Goal: Answer question/provide support: Share knowledge or assist other users

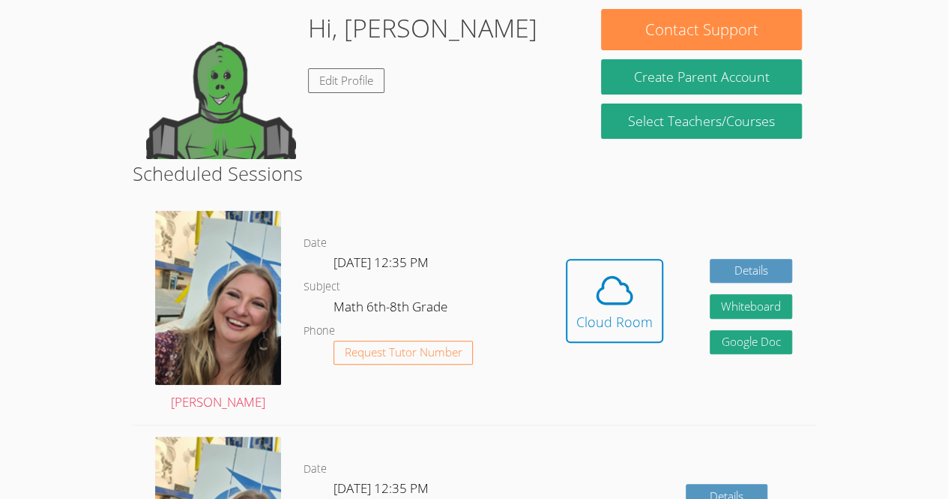
scroll to position [136, 0]
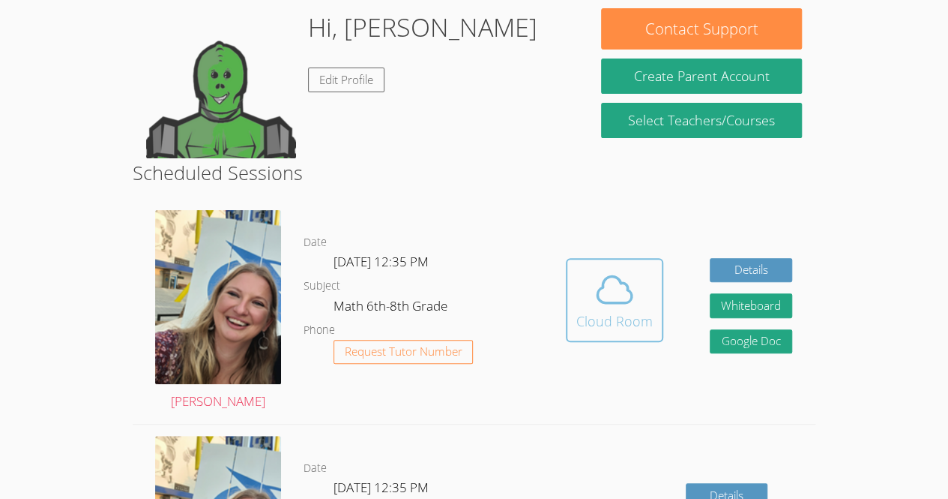
click at [627, 293] on icon at bounding box center [615, 289] width 42 height 42
click at [610, 272] on icon at bounding box center [615, 289] width 42 height 42
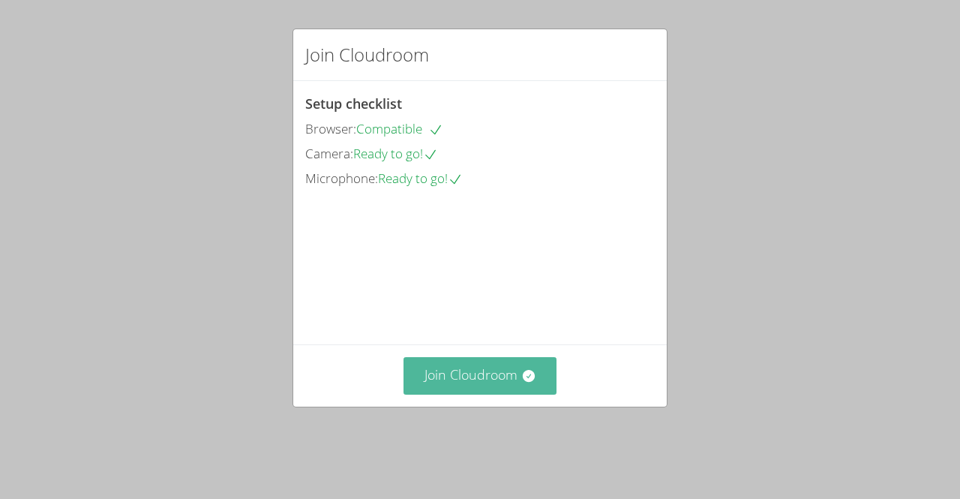
click at [494, 394] on button "Join Cloudroom" at bounding box center [480, 375] width 154 height 37
click at [448, 389] on button "Join Cloudroom" at bounding box center [480, 375] width 154 height 37
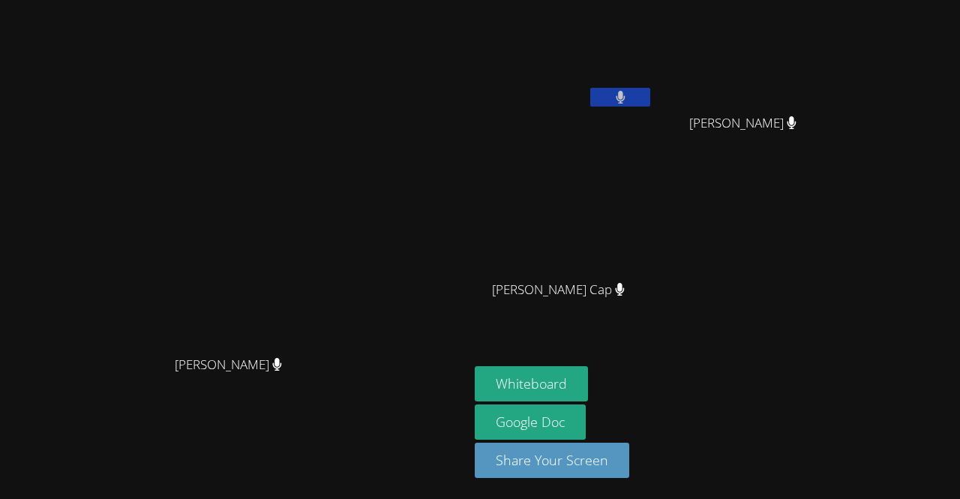
click at [650, 98] on button at bounding box center [620, 97] width 60 height 19
click at [588, 393] on button "Whiteboard" at bounding box center [531, 383] width 113 height 35
click at [650, 88] on button at bounding box center [620, 97] width 60 height 19
click at [650, 96] on button at bounding box center [620, 97] width 60 height 19
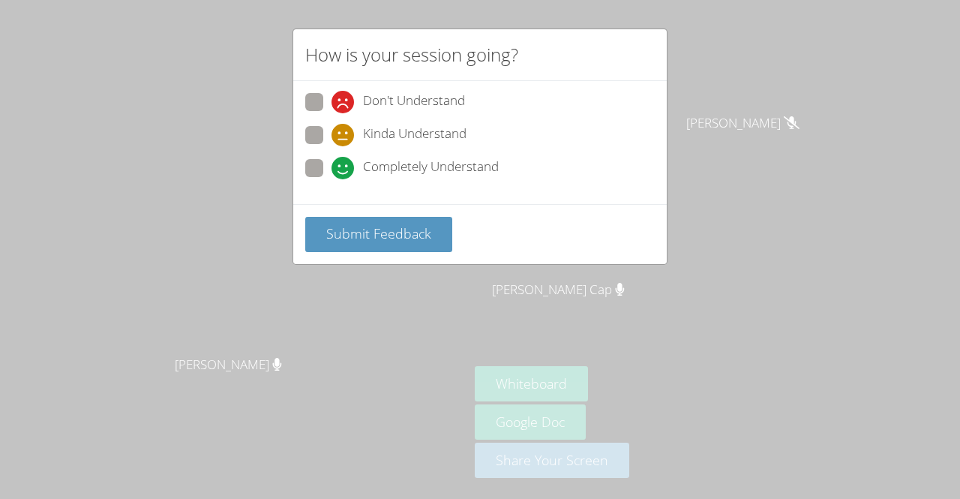
click at [331, 179] on span at bounding box center [331, 179] width 0 height 0
click at [331, 169] on input "Completely Understand" at bounding box center [337, 165] width 13 height 13
radio input "true"
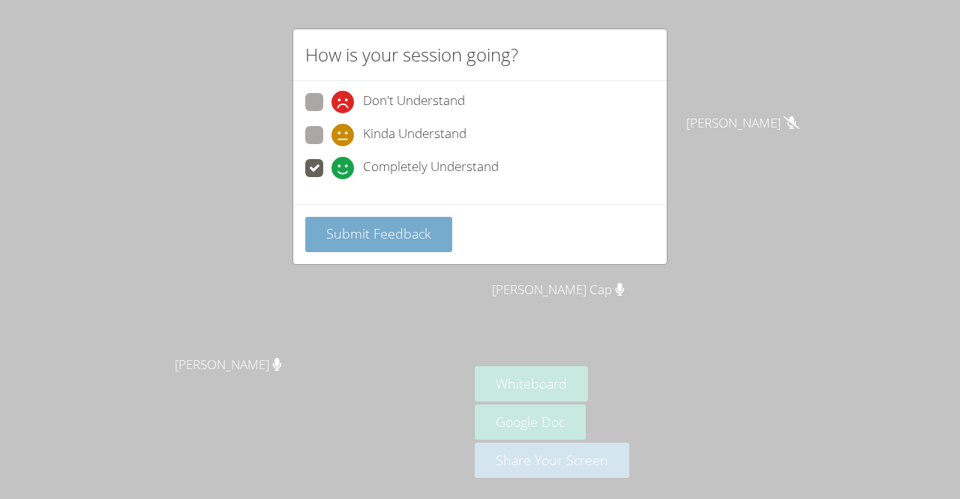
click at [396, 235] on span "Submit Feedback" at bounding box center [378, 233] width 105 height 18
